Goal: Entertainment & Leisure: Consume media (video, audio)

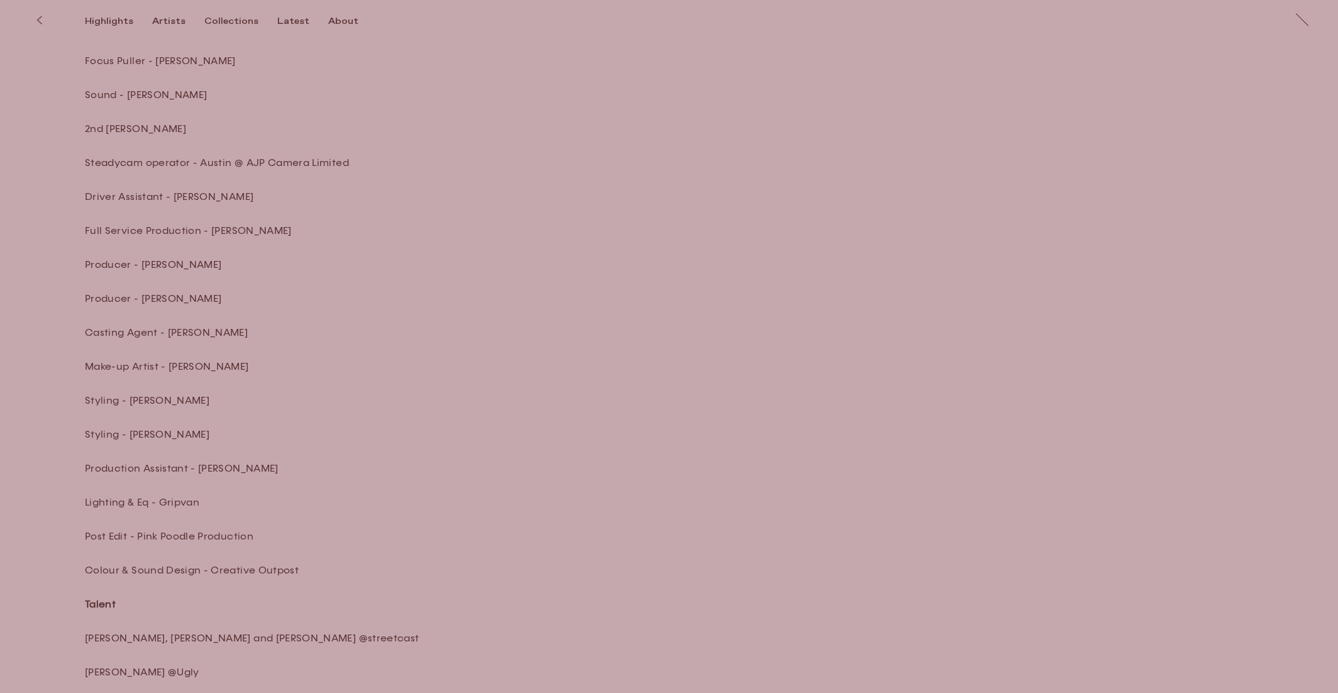
scroll to position [6061, 0]
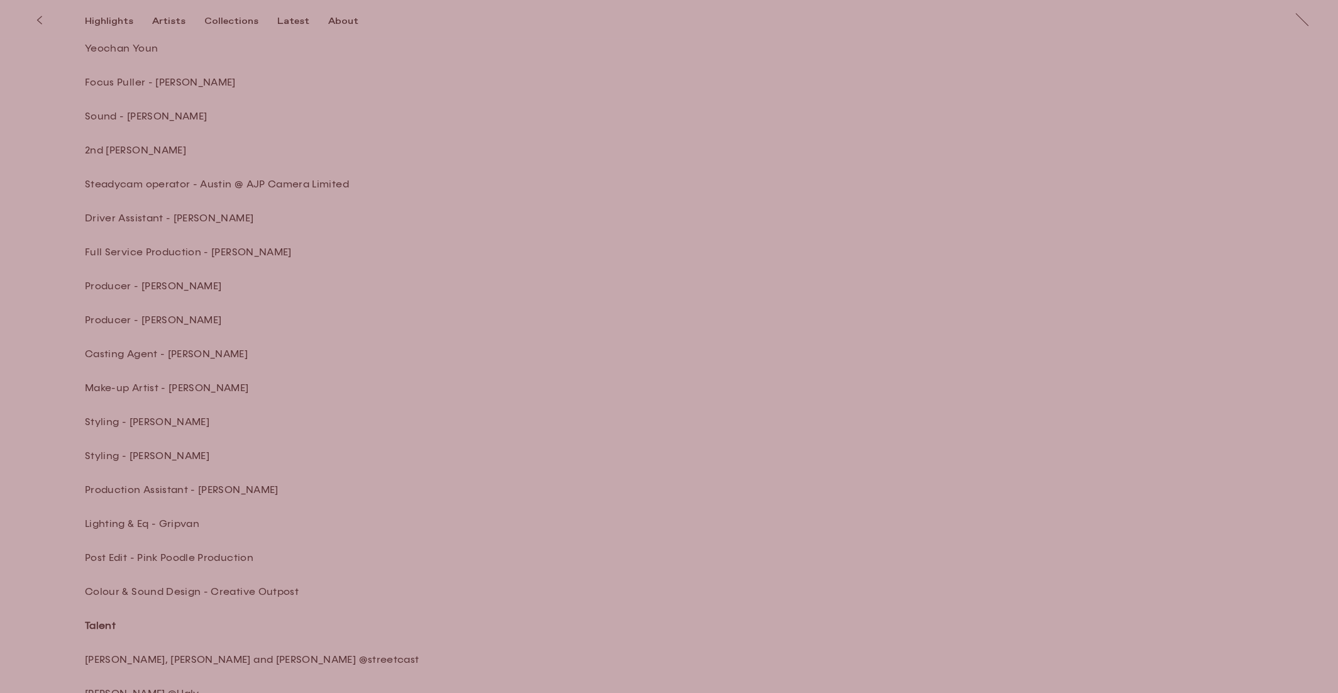
click at [207, 517] on p "Lighting & Eq - Gripvan" at bounding box center [305, 524] width 440 height 14
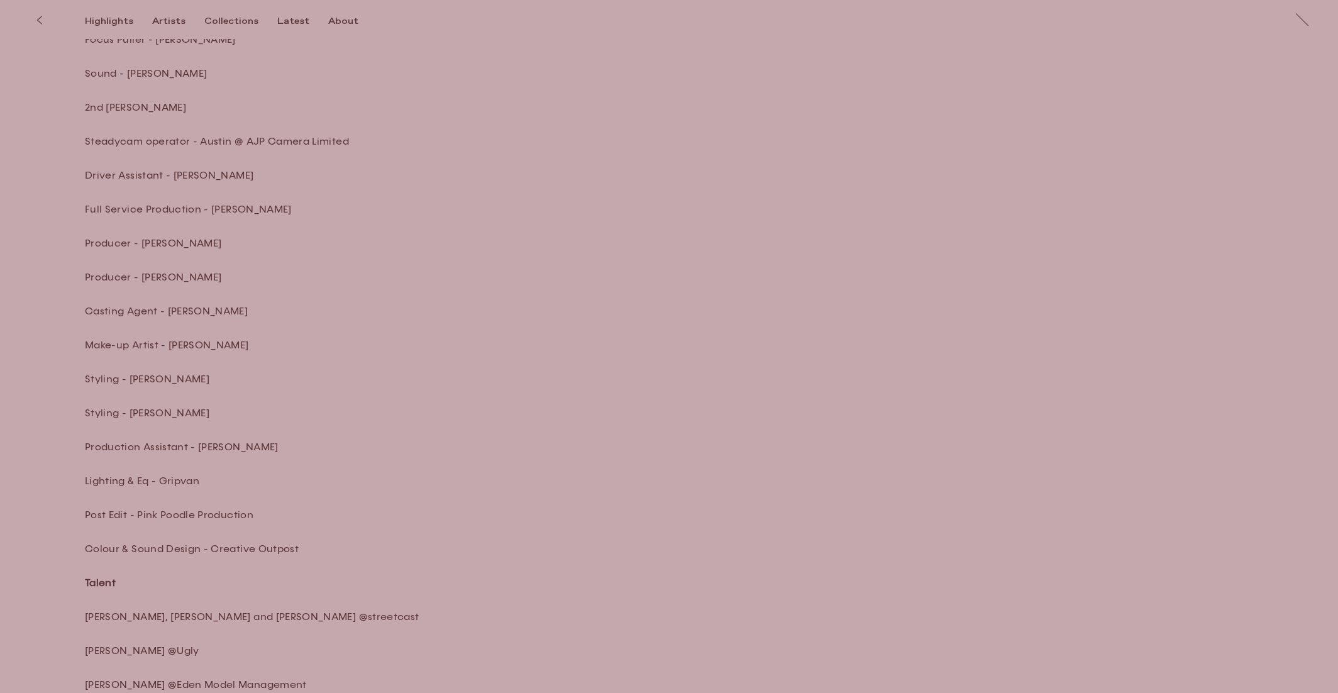
scroll to position [6107, 0]
drag, startPoint x: 262, startPoint y: 499, endPoint x: 138, endPoint y: 495, distance: 123.9
click at [138, 505] on p "Post Edit - Pink Poodle Production" at bounding box center [305, 512] width 440 height 14
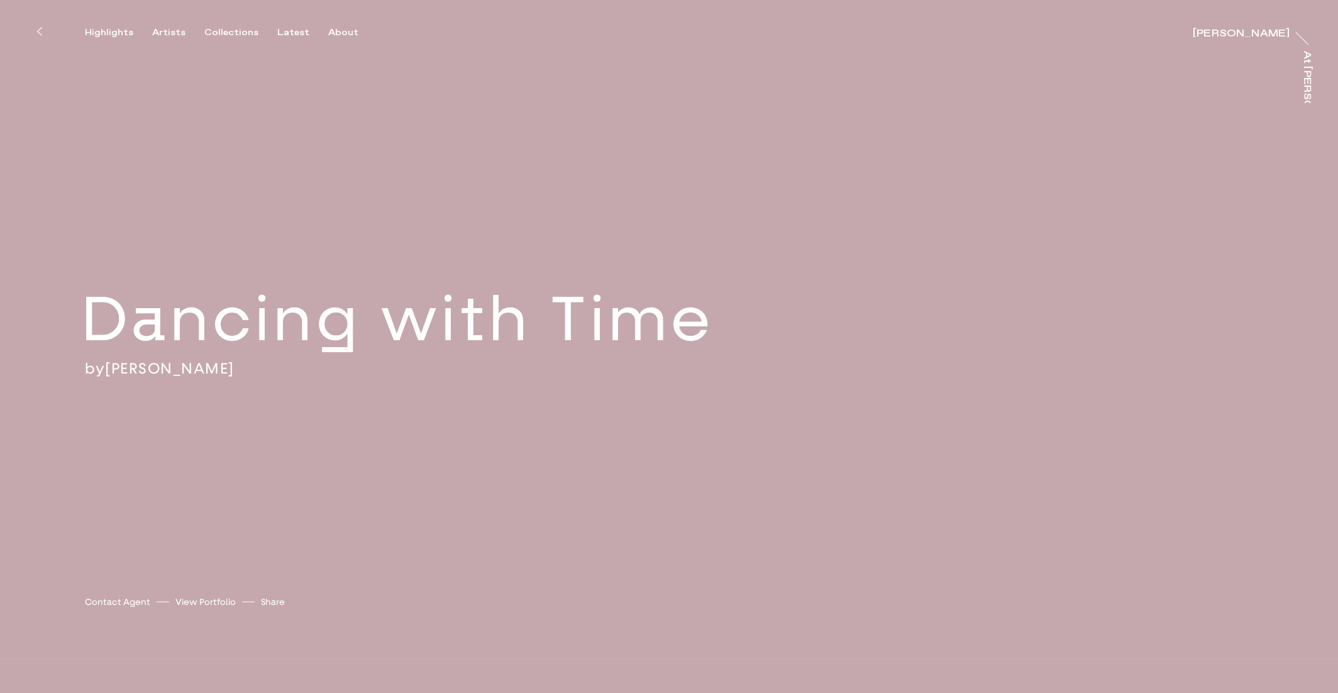
click at [336, 316] on h2 "Dancing with Time" at bounding box center [439, 319] width 717 height 79
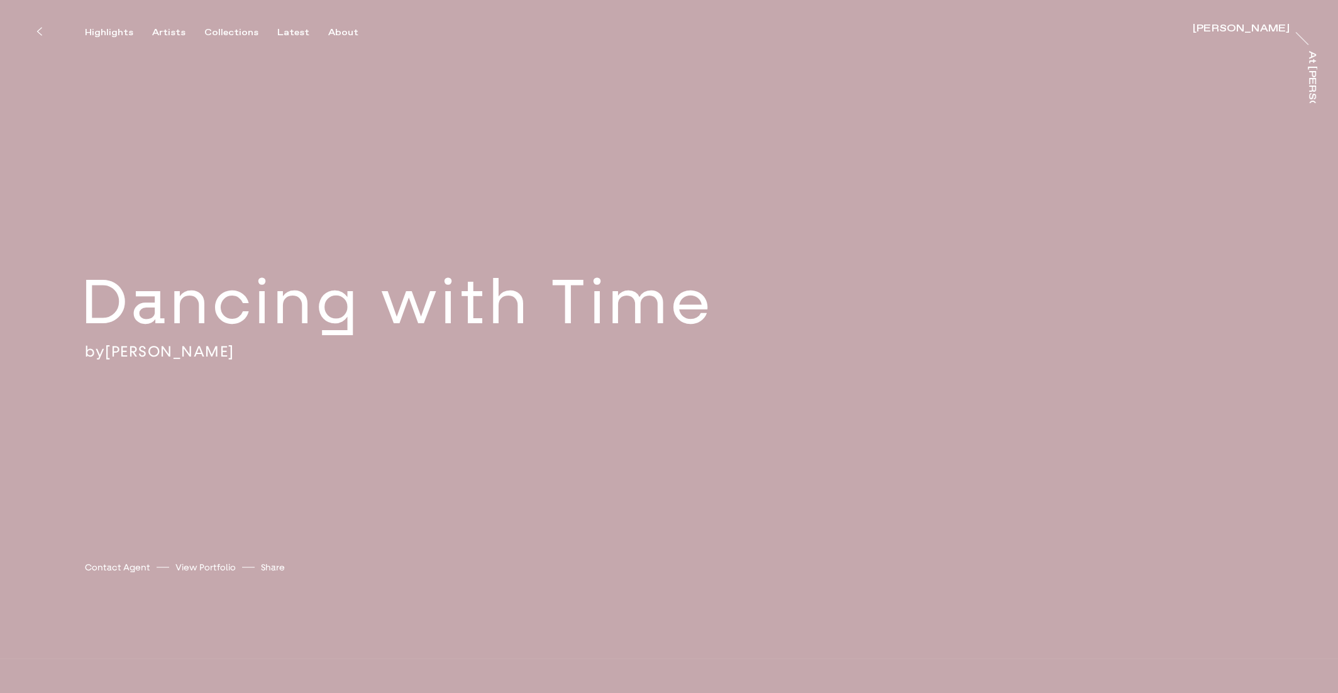
click at [686, 248] on div "Dancing with Time by [PERSON_NAME] [PERSON_NAME] Contact Agent View Portfolio S…" at bounding box center [669, 312] width 1338 height 624
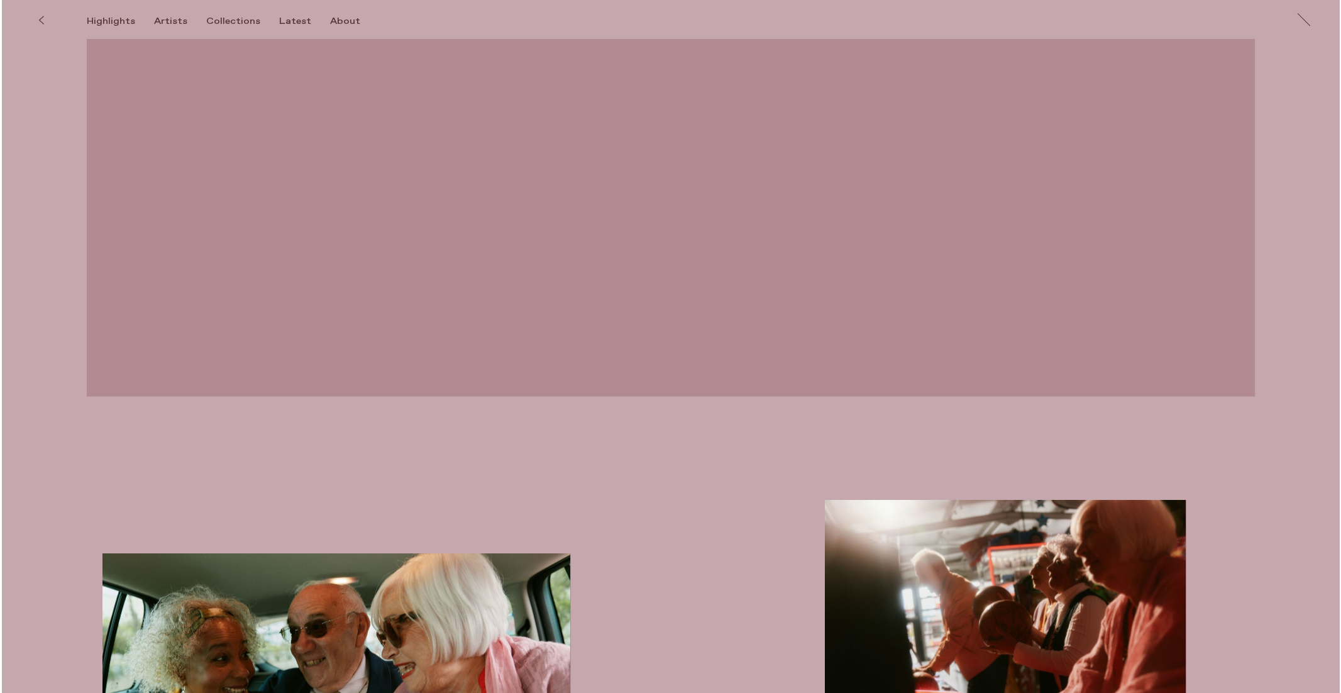
scroll to position [2696, 0]
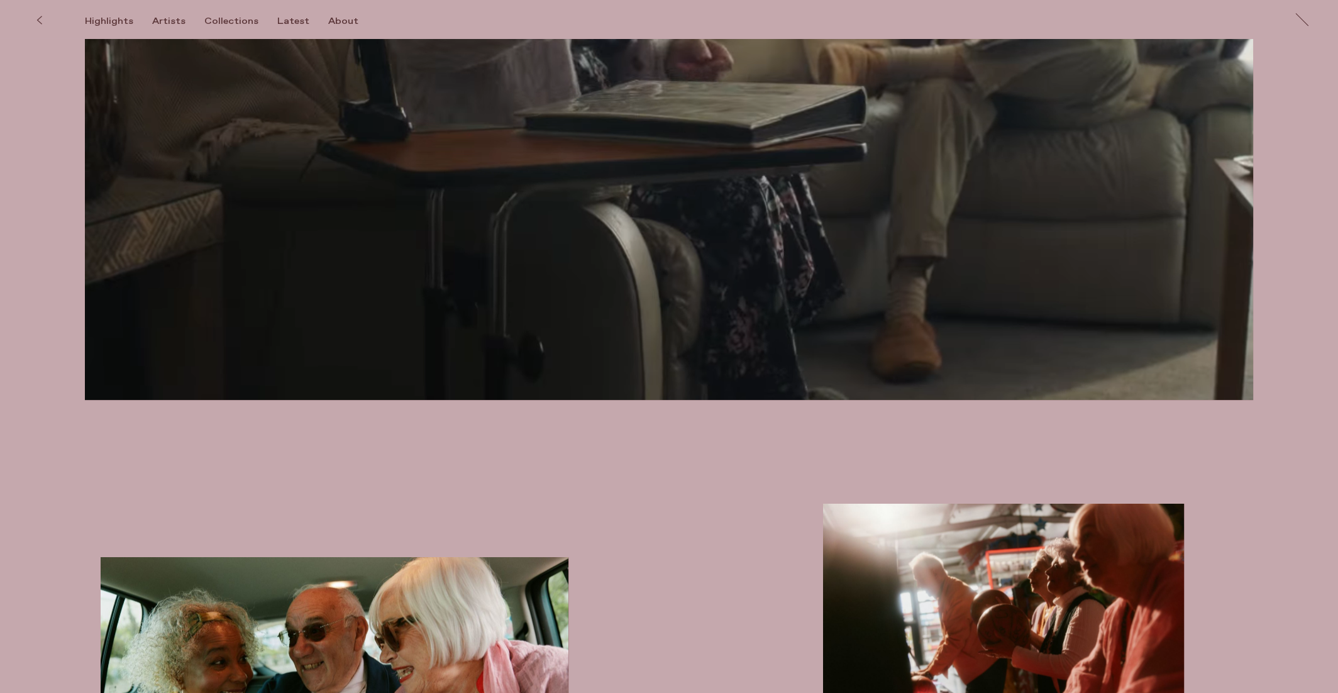
click at [667, 308] on video at bounding box center [669, 71] width 1168 height 657
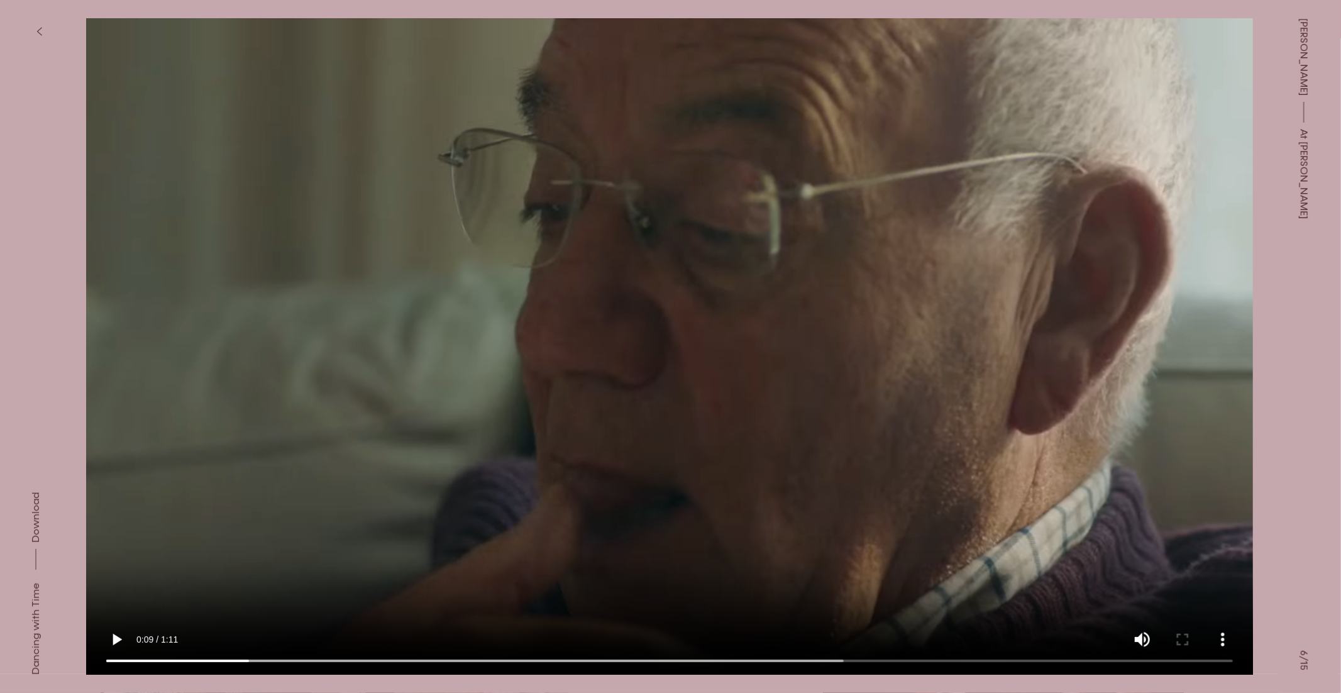
click at [42, 25] on button "button" at bounding box center [39, 32] width 28 height 28
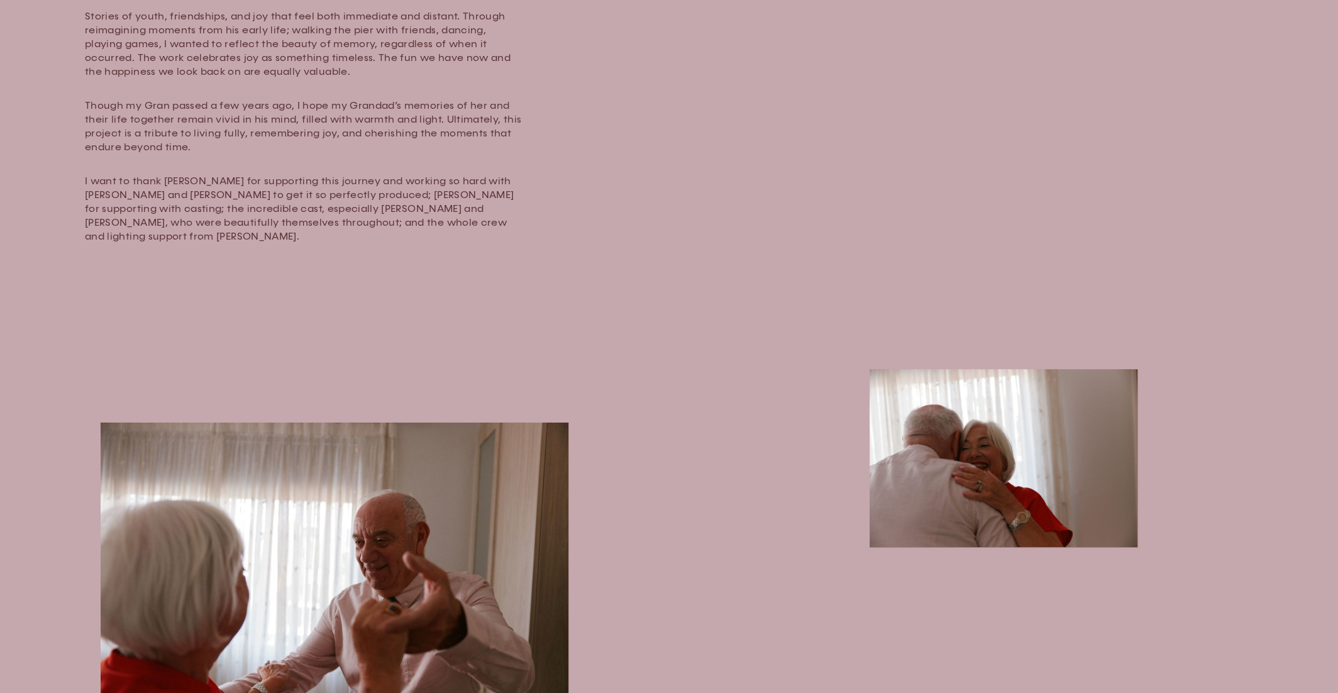
scroll to position [765, 0]
